Goal: Task Accomplishment & Management: Use online tool/utility

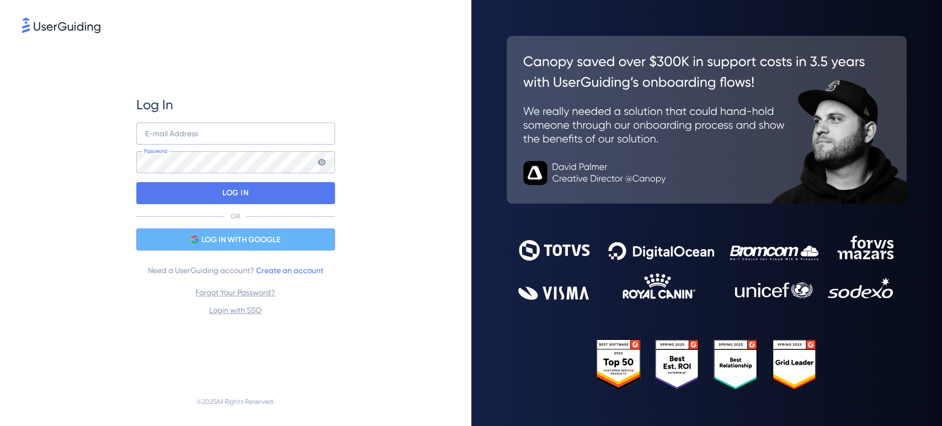
click at [238, 243] on span "LOG IN WITH GOOGLE" at bounding box center [240, 239] width 79 height 13
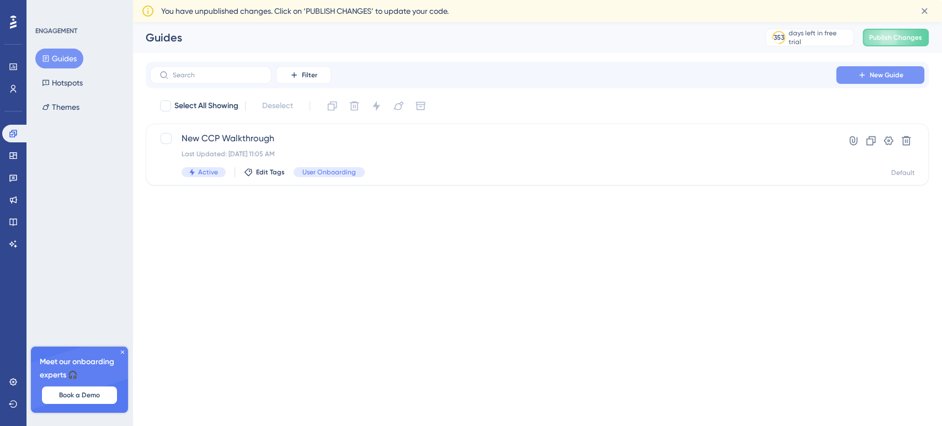
click at [900, 71] on span "New Guide" at bounding box center [887, 75] width 34 height 9
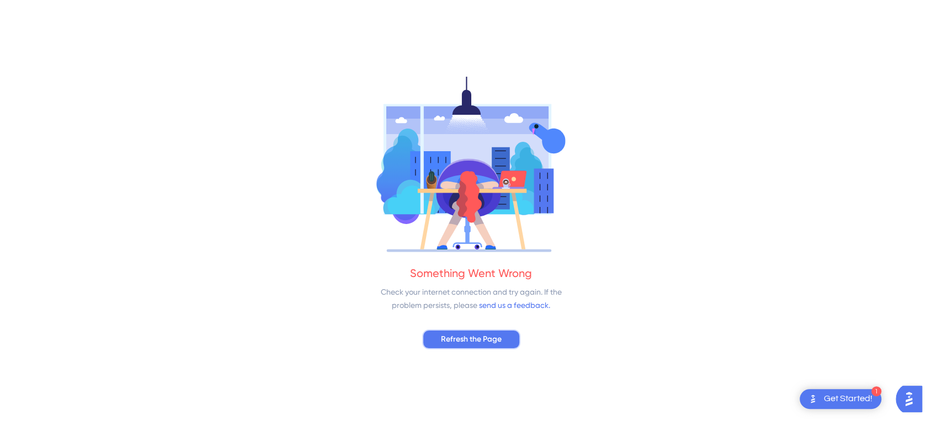
click at [496, 343] on span "Refresh the Page" at bounding box center [471, 339] width 61 height 13
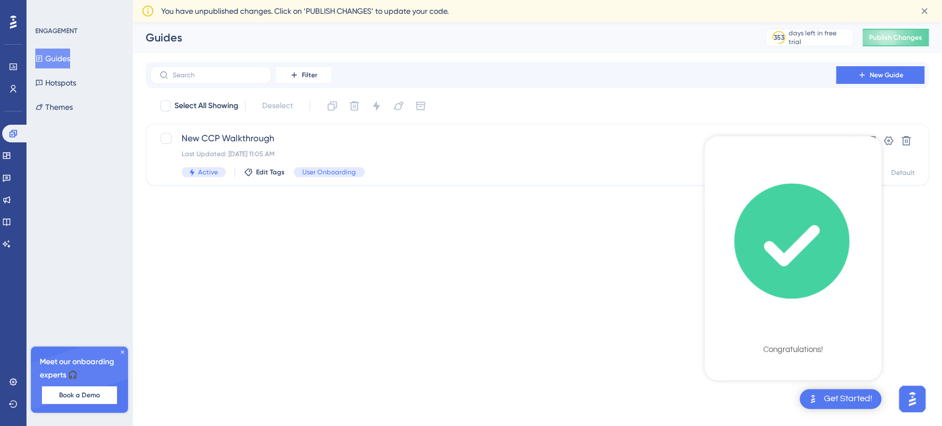
drag, startPoint x: 582, startPoint y: 302, endPoint x: 642, endPoint y: 210, distance: 109.6
click at [589, 0] on html "Get Started! Welcome on board! 🌊 Here is your Onboarding Checklist 100% Sign Up…" at bounding box center [471, 0] width 942 height 0
click at [873, 70] on button "New Guide" at bounding box center [880, 75] width 88 height 18
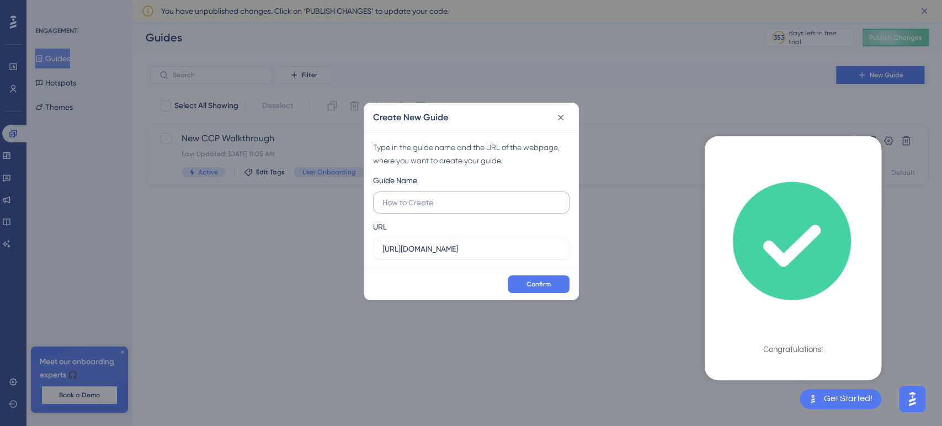
click at [440, 207] on input "text" at bounding box center [472, 203] width 178 height 12
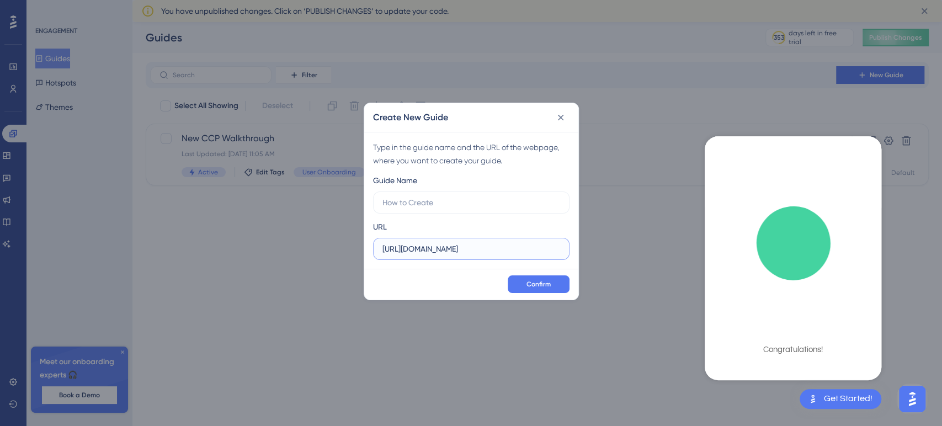
click at [447, 254] on input "[URL][DOMAIN_NAME]" at bounding box center [472, 249] width 178 height 12
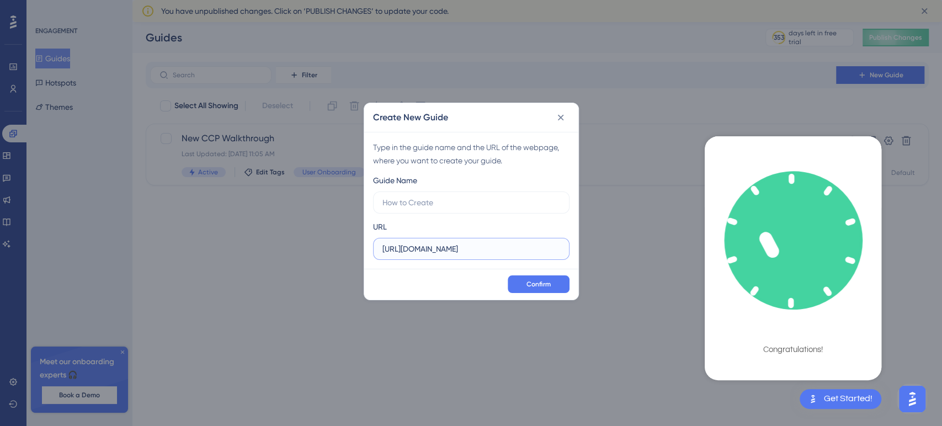
click at [447, 254] on input "[URL][DOMAIN_NAME]" at bounding box center [472, 249] width 178 height 12
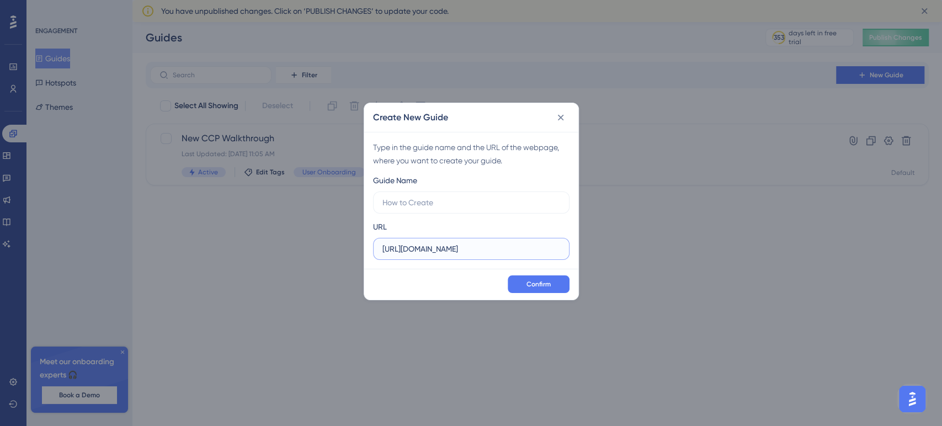
click at [459, 245] on input "[URL][DOMAIN_NAME]" at bounding box center [472, 249] width 178 height 12
click at [468, 253] on input "[URL][DOMAIN_NAME]" at bounding box center [472, 249] width 178 height 12
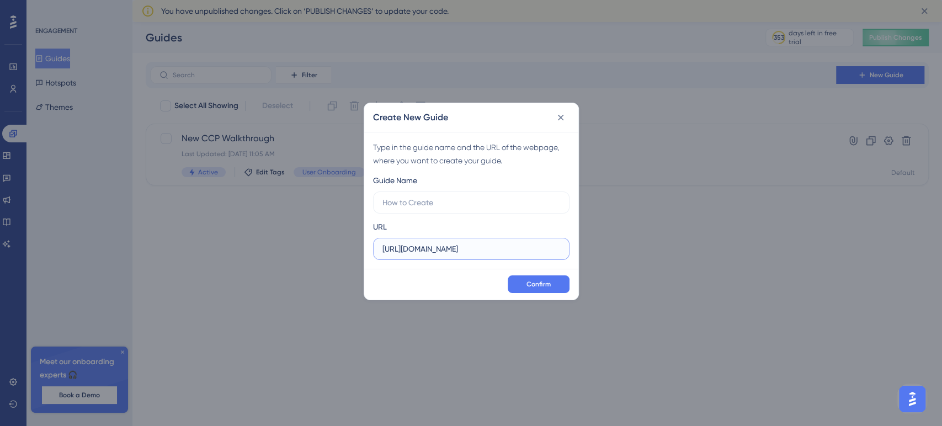
click at [468, 253] on input "[URL][DOMAIN_NAME]" at bounding box center [472, 249] width 178 height 12
paste input "[DOMAIN_NAME][URL]"
type input "[URL][DOMAIN_NAME]"
click at [534, 287] on span "Confirm" at bounding box center [539, 284] width 24 height 9
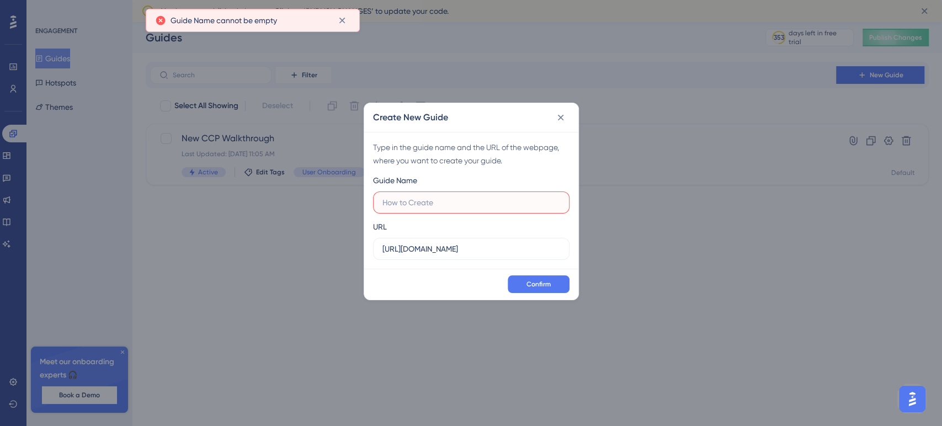
click at [491, 201] on input "text" at bounding box center [472, 203] width 178 height 12
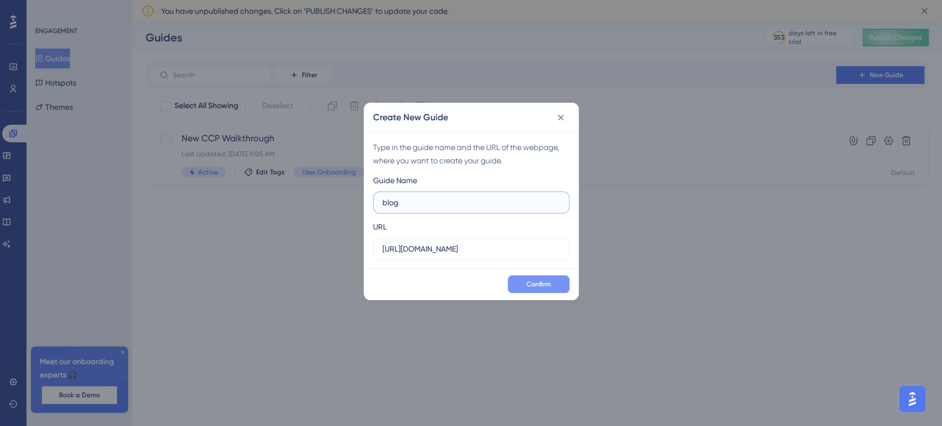
type input "blog"
click at [542, 282] on span "Confirm" at bounding box center [539, 284] width 24 height 9
